Goal: Information Seeking & Learning: Learn about a topic

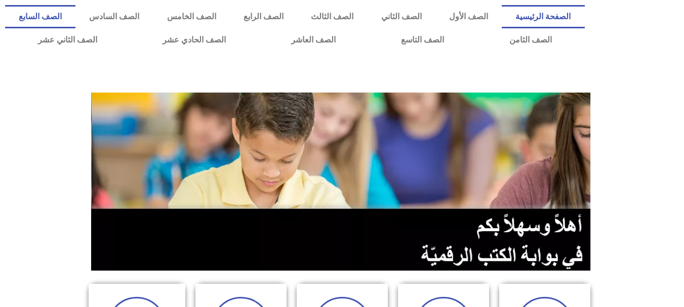
click at [75, 23] on link "الصف السابع" at bounding box center [40, 16] width 70 height 23
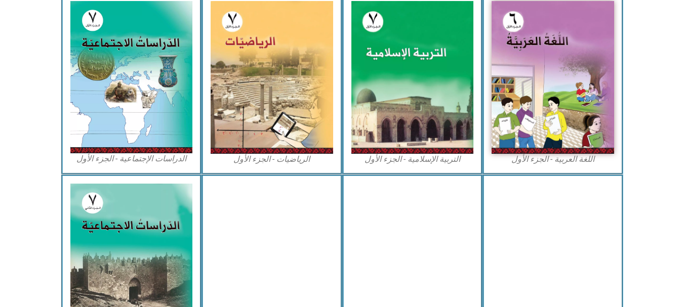
scroll to position [261, 0]
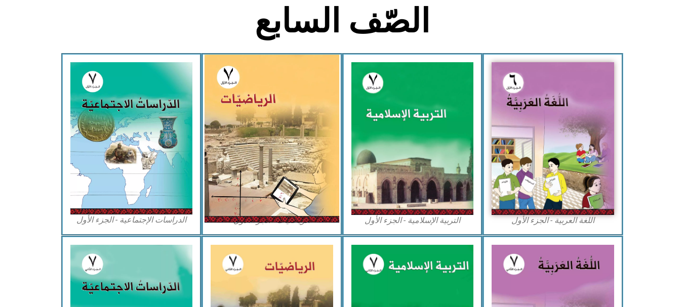
click at [284, 110] on img at bounding box center [271, 139] width 135 height 168
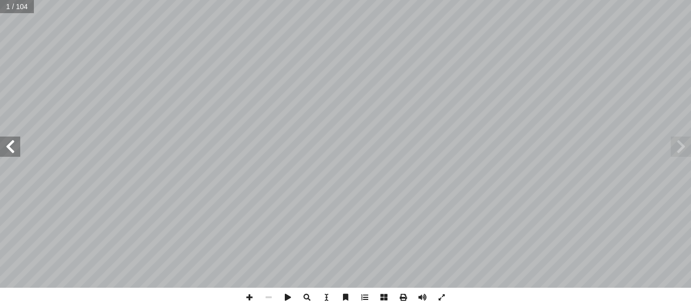
click at [0, 156] on span at bounding box center [10, 147] width 20 height 20
click at [18, 142] on span at bounding box center [10, 147] width 20 height 20
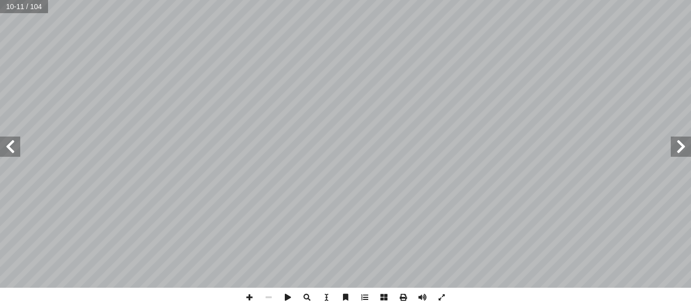
click at [18, 142] on span at bounding box center [10, 147] width 20 height 20
click at [250, 301] on span at bounding box center [249, 297] width 19 height 19
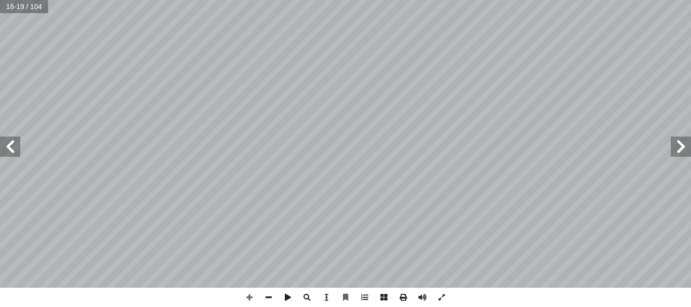
click at [689, 151] on span at bounding box center [681, 147] width 20 height 20
click at [251, 297] on span at bounding box center [249, 297] width 19 height 19
click at [13, 154] on span at bounding box center [10, 147] width 20 height 20
click at [228, 0] on html "الصفحة الرئيسية الصف الأول الصف الثاني الصف الثالث الصف الرابع الصف الخامس الصف…" at bounding box center [345, 46] width 691 height 92
click at [251, 291] on span at bounding box center [249, 297] width 19 height 19
